Goal: Information Seeking & Learning: Learn about a topic

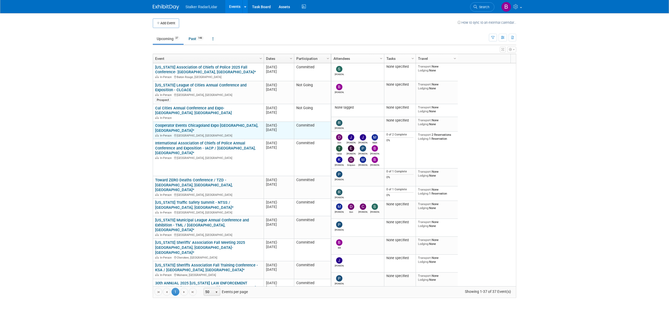
click at [205, 123] on link "Cooperator Events Chicagoland Expo [GEOGRAPHIC_DATA],[GEOGRAPHIC_DATA]*" at bounding box center [206, 128] width 103 height 10
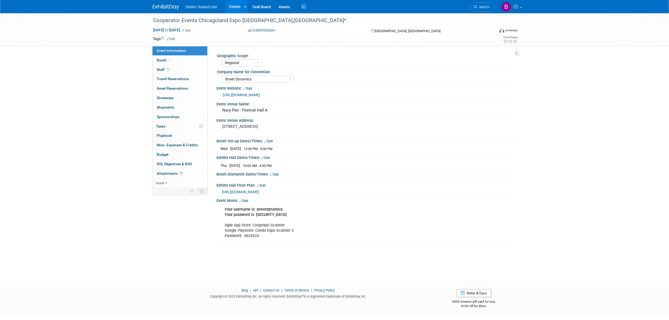
select select "Regional"
select select "Street Dynamics"
click at [175, 61] on link "Booth" at bounding box center [179, 60] width 55 height 9
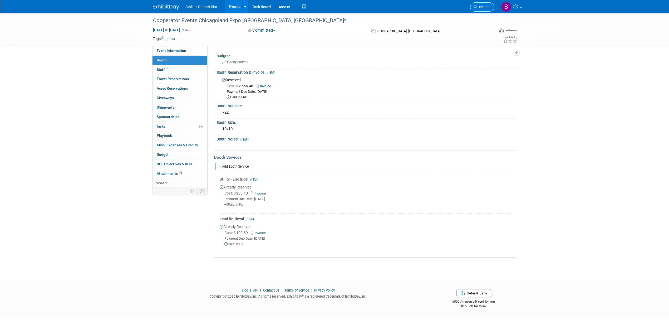
click at [478, 11] on link "Search" at bounding box center [482, 6] width 24 height 9
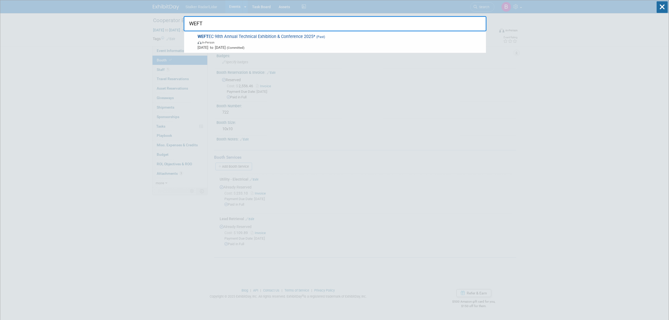
type input "WEFTC"
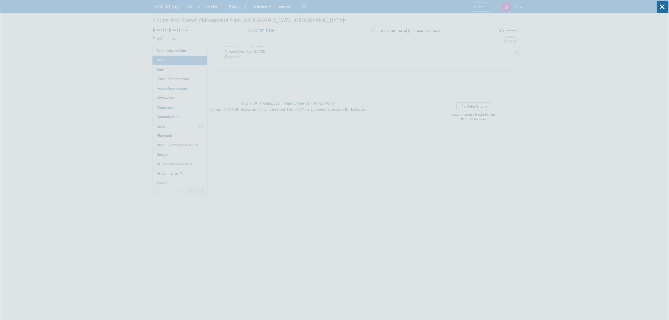
scroll to position [211, 0]
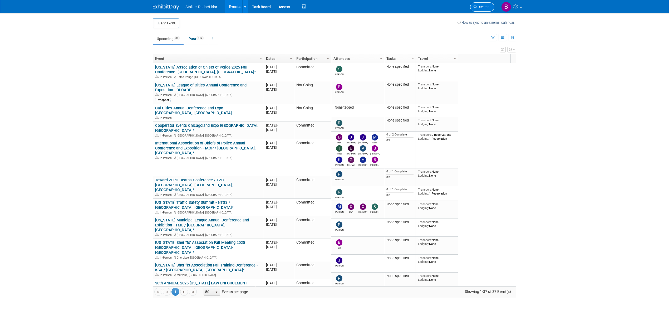
click at [482, 7] on span "Search" at bounding box center [483, 7] width 12 height 4
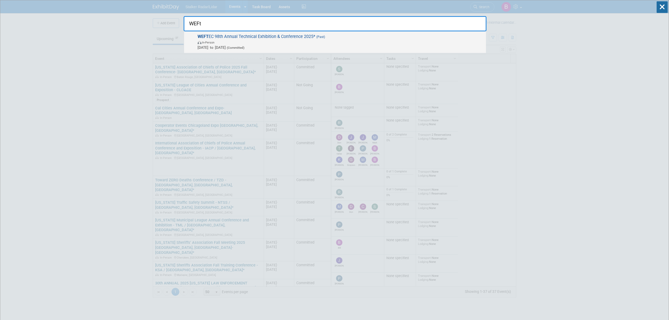
type input "WEFt"
click at [247, 40] on span "In-Person" at bounding box center [340, 41] width 286 height 5
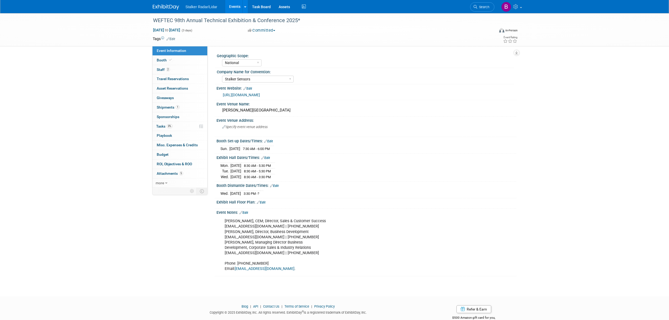
select select "National"
select select "Stalker Sensors"
drag, startPoint x: 154, startPoint y: 21, endPoint x: 283, endPoint y: 21, distance: 129.3
click at [283, 21] on div "WEFTEC 98th Annual Technical Exhibition & Conference 2025*" at bounding box center [318, 20] width 335 height 9
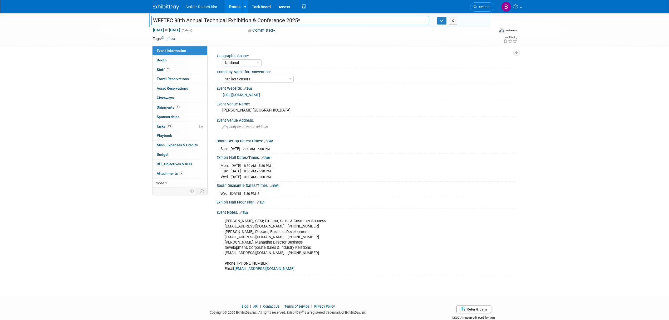
drag, startPoint x: 284, startPoint y: 19, endPoint x: 152, endPoint y: 18, distance: 132.2
click at [152, 18] on input "WEFTEC 98th Annual Technical Exhibition & Conference 2025*" at bounding box center [290, 20] width 278 height 9
click at [441, 83] on div "Company Name for Convention: Stalker Sensors Applied Concepts, Inc. | Stalker R…" at bounding box center [364, 76] width 298 height 16
click at [238, 8] on link "Events" at bounding box center [234, 6] width 19 height 13
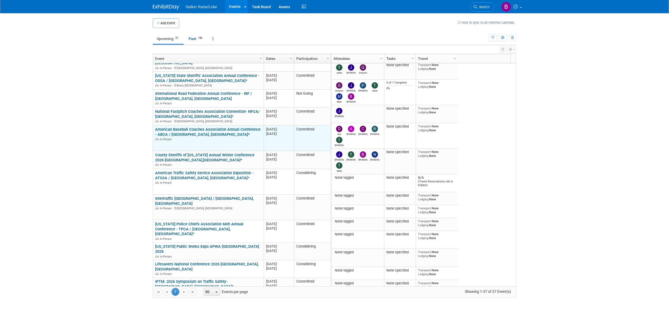
click at [196, 127] on link "American Baseball Coaches Association Annual Conference - ABCA / [GEOGRAPHIC_DA…" at bounding box center [207, 132] width 105 height 10
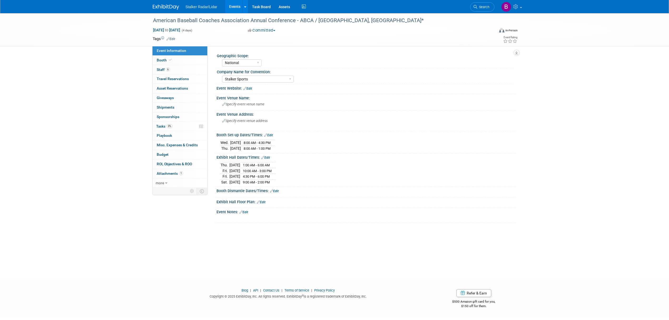
select select "National"
select select "Stalker Sports"
click at [164, 60] on span "Booth" at bounding box center [165, 60] width 16 height 4
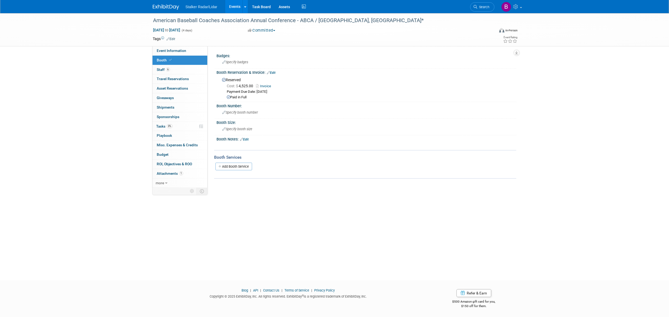
click at [268, 84] on link "Invoice" at bounding box center [265, 86] width 18 height 4
click at [173, 52] on span "Event Information" at bounding box center [171, 50] width 29 height 4
select select "National"
select select "Stalker Sports"
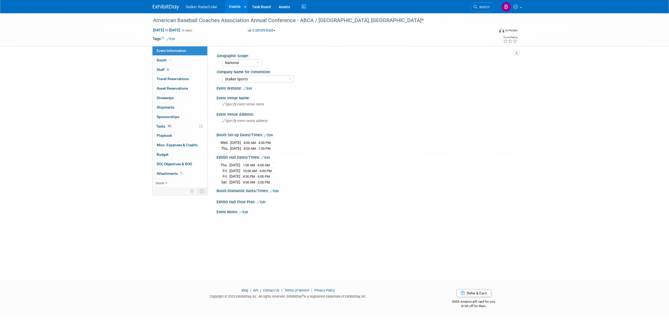
click at [328, 61] on div "Regional National International" at bounding box center [368, 62] width 292 height 8
click at [477, 7] on span "Search" at bounding box center [483, 7] width 12 height 4
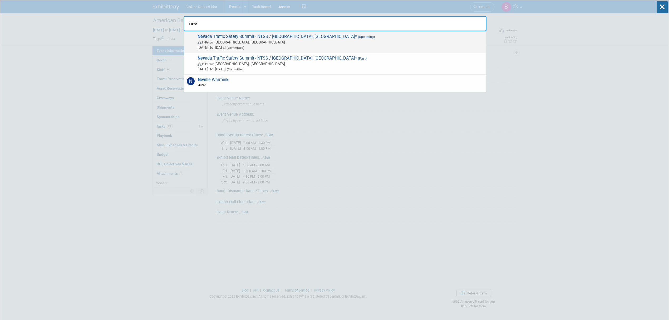
type input "nev"
click at [239, 38] on span "Nev ada Traffic Safety Summit - NTSS / Las Vegas, NV* (Upcoming) In-Person Las …" at bounding box center [339, 42] width 287 height 16
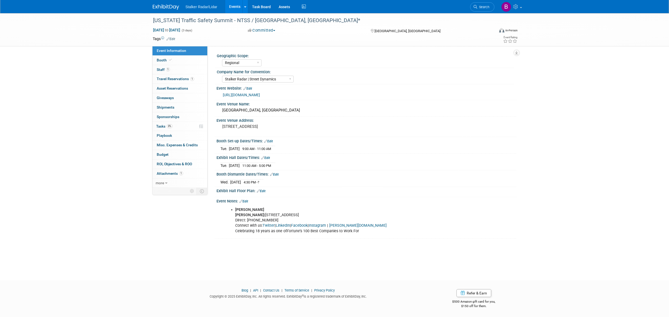
select select "Regional"
select select "Stalker Radar | Street Dynamics"
click at [232, 4] on link "Events" at bounding box center [234, 6] width 19 height 13
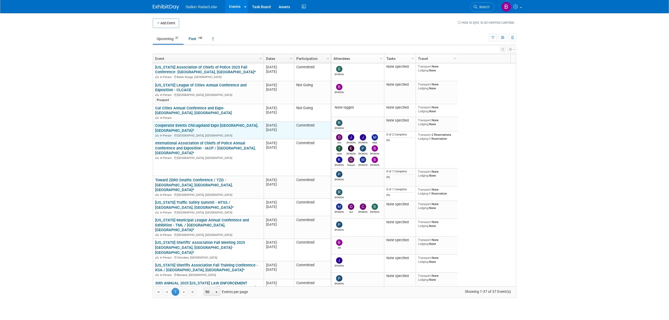
click at [206, 123] on link "Cooperator Events Chicagoland Expo [GEOGRAPHIC_DATA],[GEOGRAPHIC_DATA]*" at bounding box center [206, 128] width 103 height 10
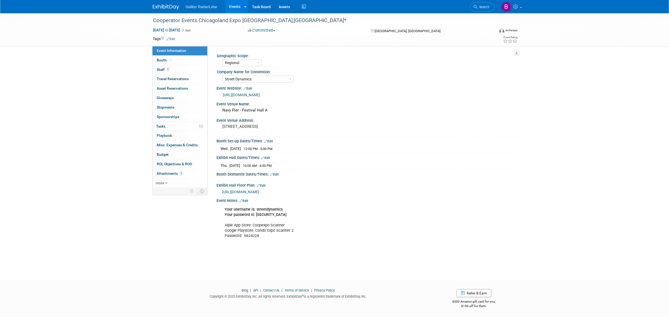
select select "Regional"
select select "Street Dynamics"
click at [169, 56] on link "Booth" at bounding box center [179, 60] width 55 height 9
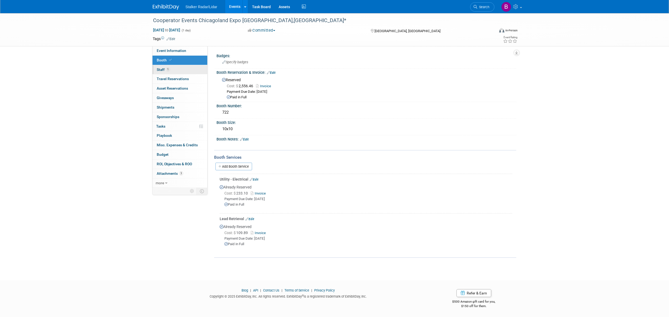
click at [177, 71] on link "1 Staff 1" at bounding box center [179, 69] width 55 height 9
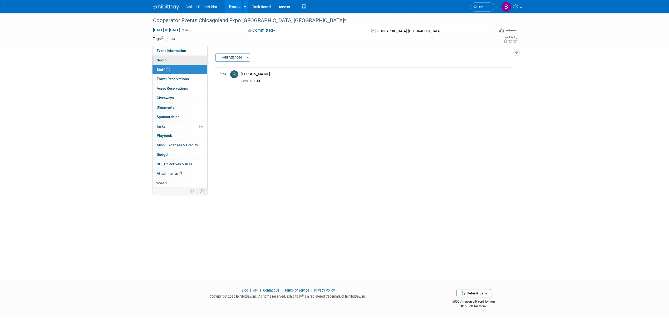
click at [175, 61] on link "Booth" at bounding box center [179, 60] width 55 height 9
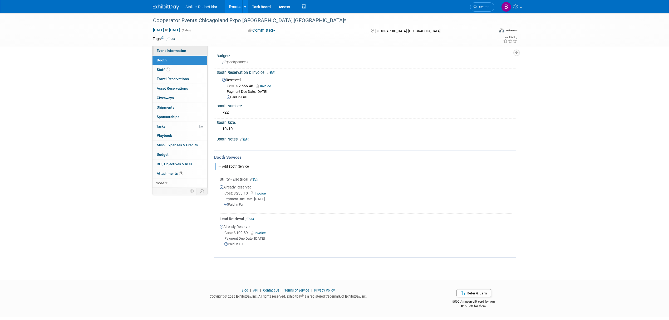
click at [175, 52] on span "Event Information" at bounding box center [171, 50] width 29 height 4
select select "Regional"
select select "Street Dynamics"
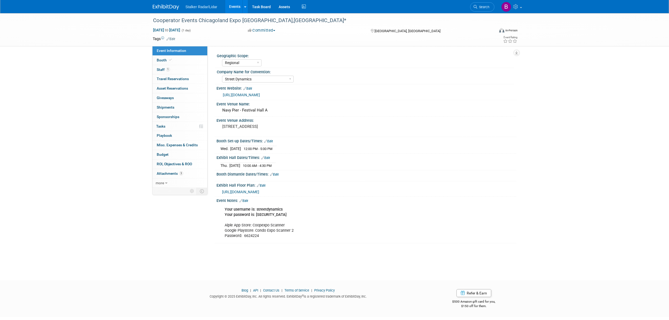
click at [257, 192] on span "https://ilexpo.com/FloorPlan" at bounding box center [240, 192] width 37 height 4
click at [242, 93] on link "https://ilexpo.com/#" at bounding box center [241, 95] width 37 height 4
click at [284, 210] on div "Your username is: streetdynamics Your password is: 3NQBTMVdop Alple App Store: …" at bounding box center [339, 222] width 237 height 37
click at [170, 57] on link "Booth" at bounding box center [179, 60] width 55 height 9
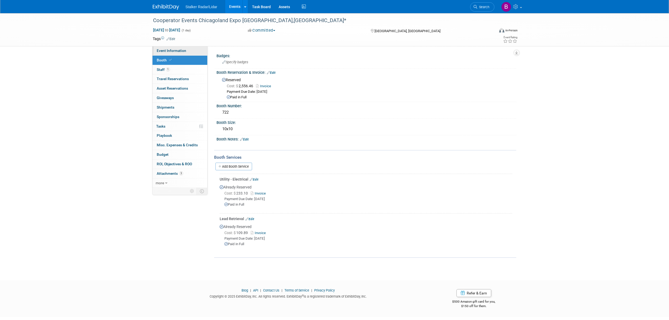
click at [174, 48] on span "Event Information" at bounding box center [171, 50] width 29 height 4
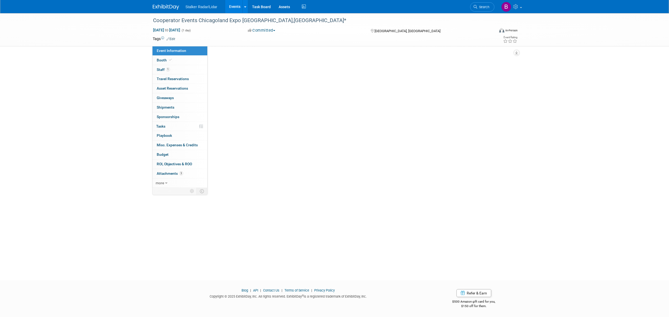
select select "Regional"
select select "Street Dynamics"
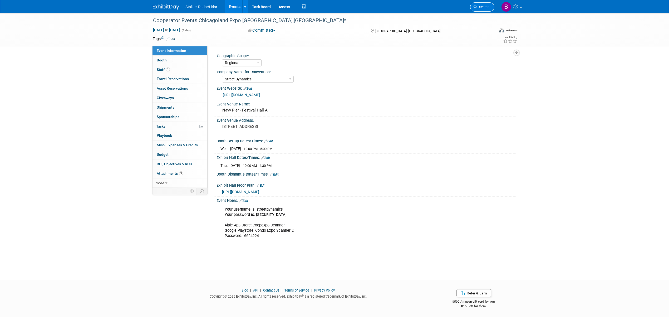
click at [482, 9] on link "Search" at bounding box center [482, 6] width 24 height 9
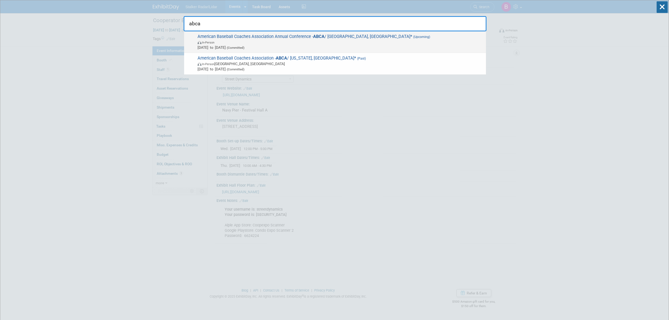
type input "abca"
click at [259, 37] on span "American Baseball Coaches Association Annual Conference - ABCA / Columbus, OH* …" at bounding box center [339, 42] width 287 height 16
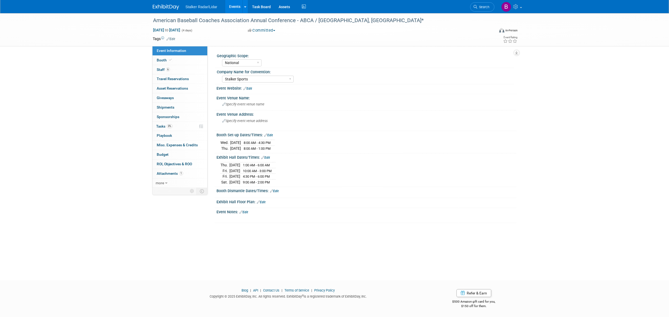
select select "National"
select select "Stalker Sports"
click at [171, 62] on link "Booth" at bounding box center [179, 60] width 55 height 9
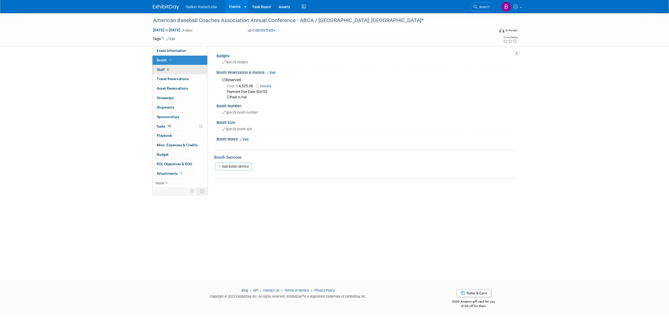
click at [173, 71] on link "6 Staff 6" at bounding box center [179, 69] width 55 height 9
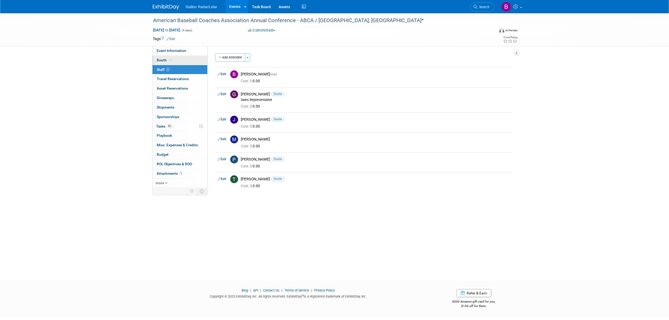
click at [174, 59] on link "Booth" at bounding box center [179, 60] width 55 height 9
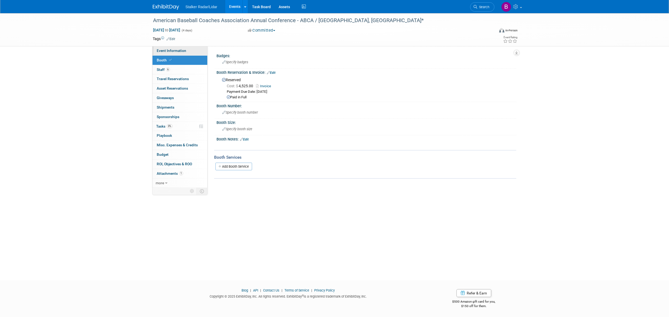
click at [174, 49] on span "Event Information" at bounding box center [171, 50] width 29 height 4
select select "National"
select select "Stalker Sports"
